Goal: Information Seeking & Learning: Learn about a topic

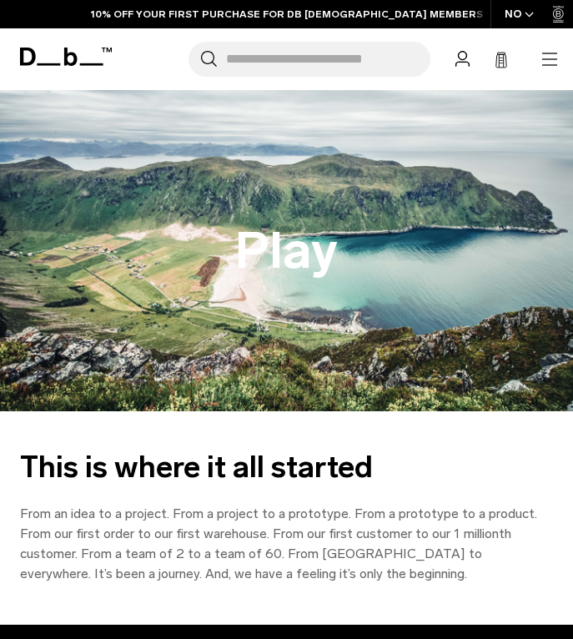
click at [40, 52] on icon at bounding box center [66, 57] width 92 height 18
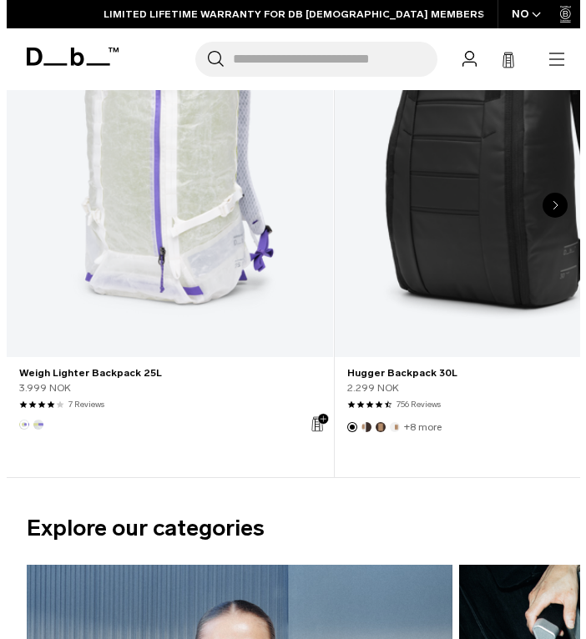
scroll to position [1044, 0]
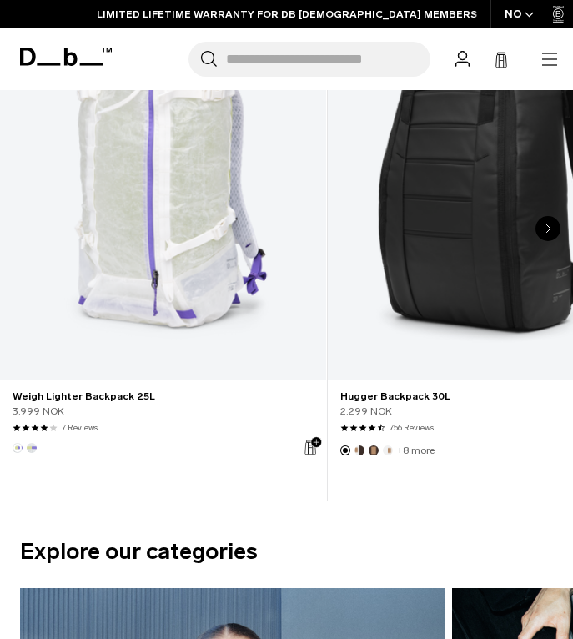
click at [560, 67] on header "Db Shop By Category All Products New Arrivals Bestsellers" at bounding box center [286, 59] width 573 height 62
click at [553, 66] on icon "button" at bounding box center [550, 59] width 20 height 20
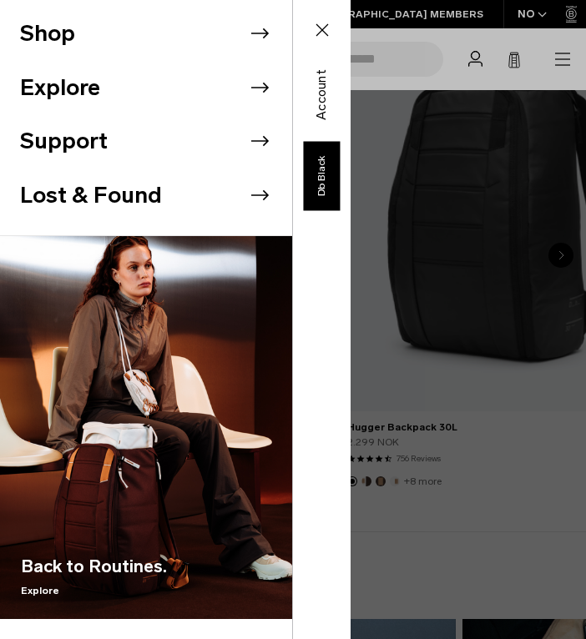
click at [98, 100] on button "Explore" at bounding box center [60, 88] width 80 height 34
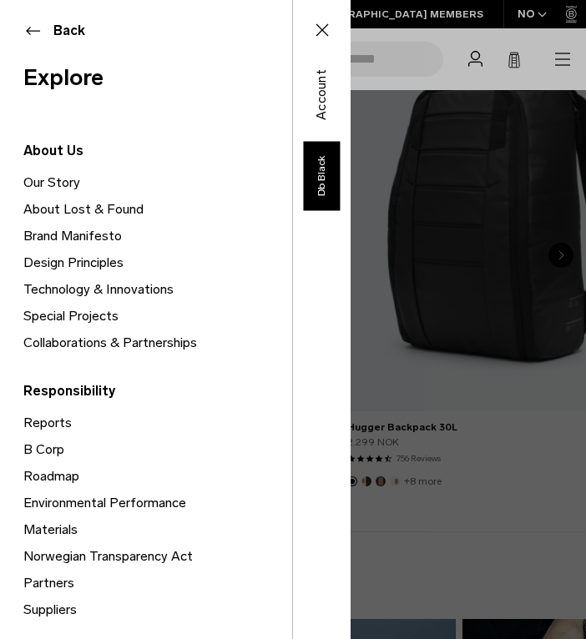
click at [61, 179] on link "Our Story" at bounding box center [157, 182] width 269 height 27
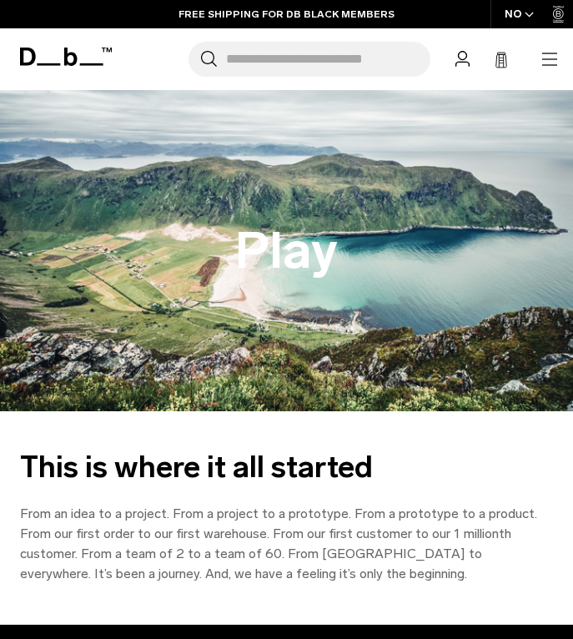
click at [552, 63] on icon "button" at bounding box center [550, 59] width 20 height 20
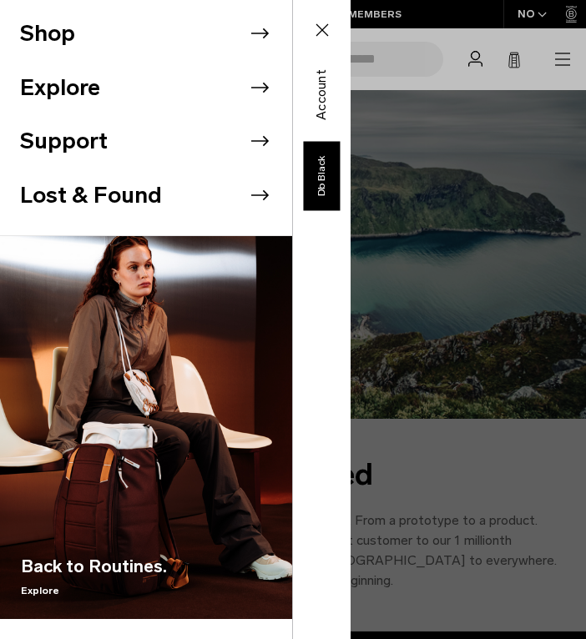
click at [88, 83] on button "Explore" at bounding box center [60, 88] width 80 height 34
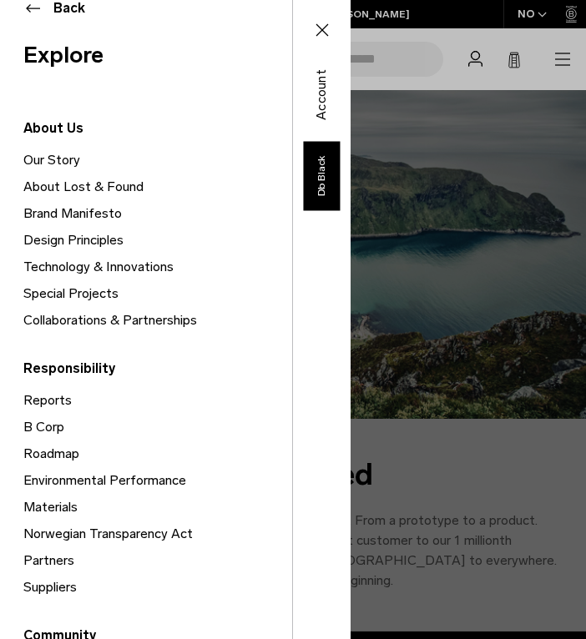
scroll to position [22, 0]
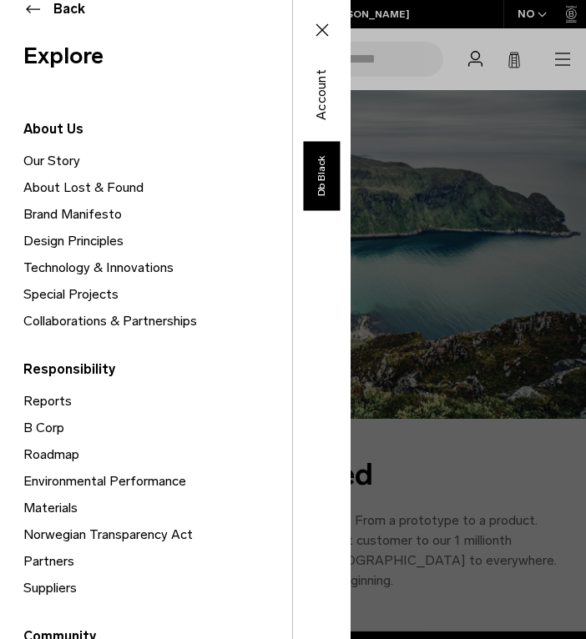
click at [91, 217] on link "Brand Manifesto" at bounding box center [157, 214] width 269 height 27
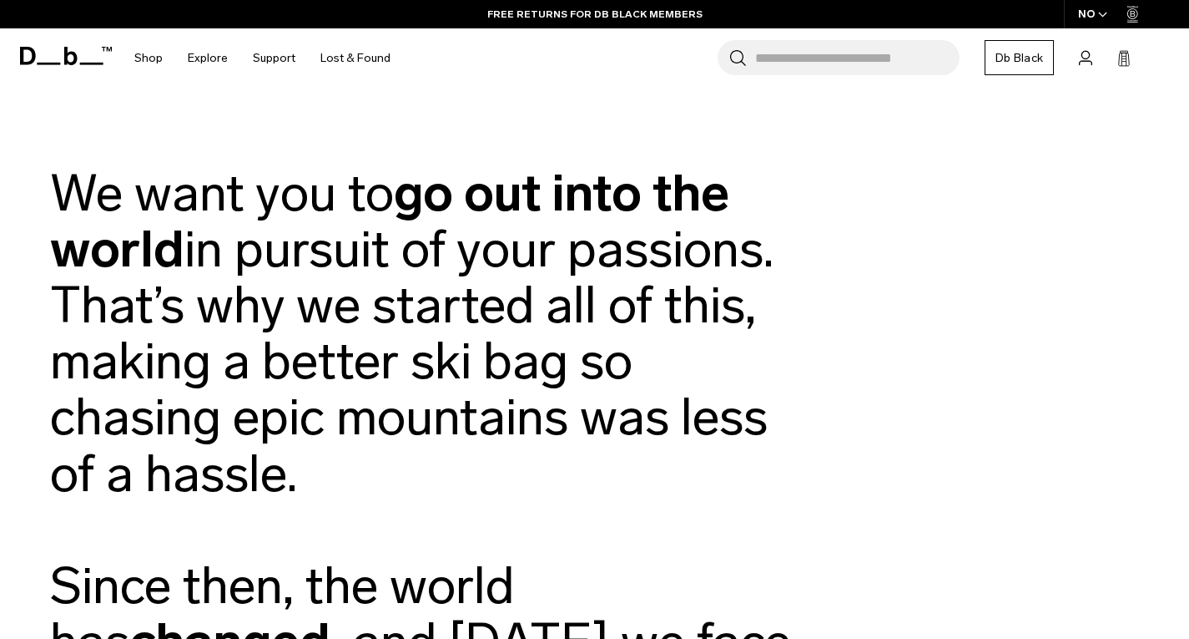
scroll to position [4, 0]
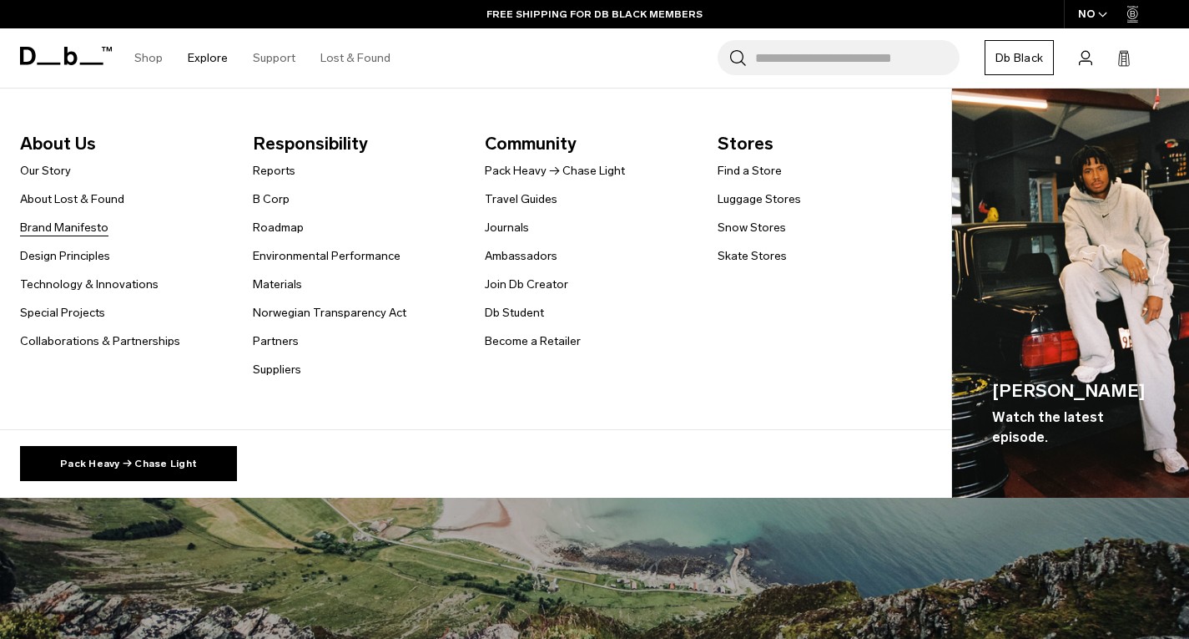
click at [76, 225] on link "Brand Manifesto" at bounding box center [64, 228] width 88 height 18
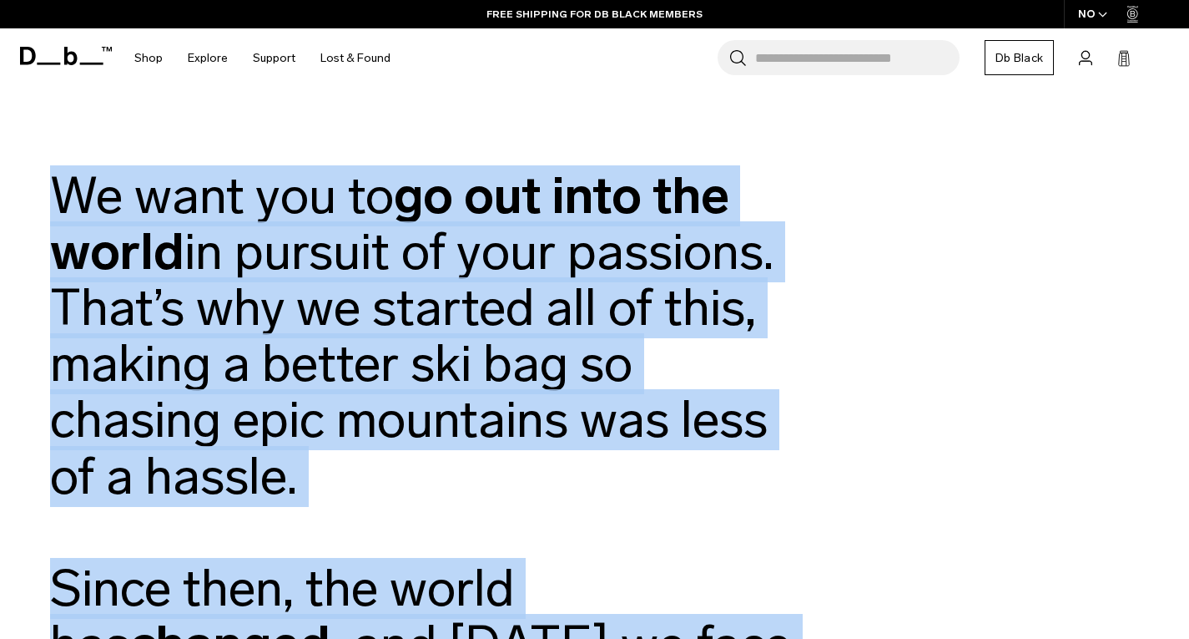
drag, startPoint x: 528, startPoint y: 215, endPoint x: 55, endPoint y: 209, distance: 472.5
copy d1 "Lo ipsu dol si am con adip eli seddo ei tempori ut labo etdolore. Magn’a eni ad…"
